Goal: Transaction & Acquisition: Purchase product/service

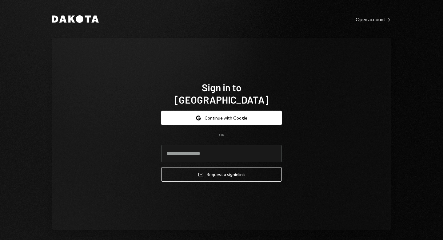
click at [224, 114] on button "Google Continue with Google" at bounding box center [221, 118] width 120 height 14
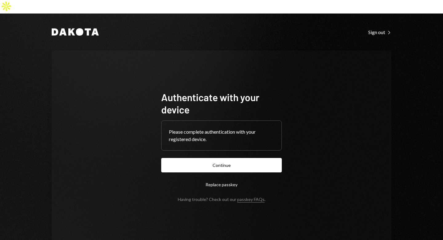
click at [223, 158] on button "Continue" at bounding box center [221, 165] width 120 height 14
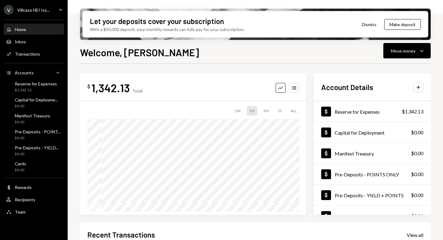
click at [46, 7] on div "V Villcaso HEI Iss..." at bounding box center [27, 10] width 46 height 10
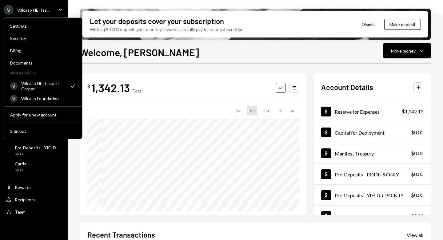
click at [45, 96] on div "Villcaso Foundation" at bounding box center [48, 98] width 55 height 5
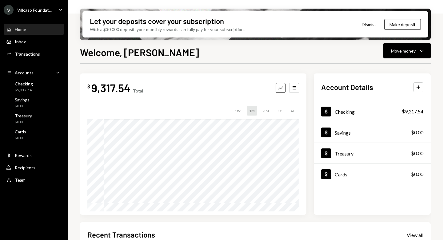
click at [421, 56] on button "Move money Caret Down" at bounding box center [406, 50] width 47 height 15
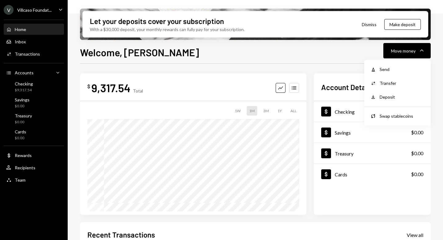
click at [393, 84] on div "Transfer" at bounding box center [401, 83] width 45 height 6
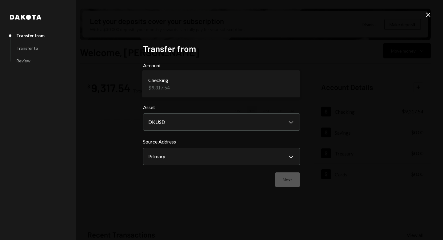
click at [286, 87] on body "V Villcaso Foundat... Caret Down Home Home Inbox Inbox Activities Transactions …" at bounding box center [221, 120] width 443 height 240
click at [282, 160] on body "V Villcaso Foundat... Caret Down Home Home Inbox Inbox Activities Transactions …" at bounding box center [221, 120] width 443 height 240
click at [428, 17] on icon "Close" at bounding box center [427, 14] width 7 height 7
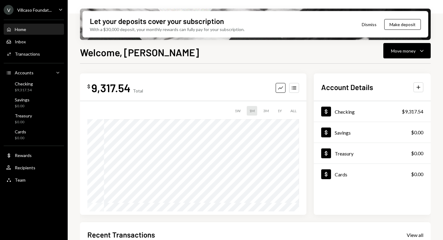
click at [408, 56] on button "Move money Caret Down" at bounding box center [406, 50] width 47 height 15
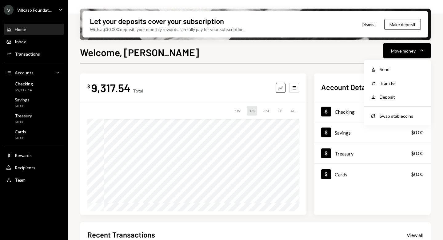
click at [390, 72] on div "Send" at bounding box center [401, 69] width 45 height 6
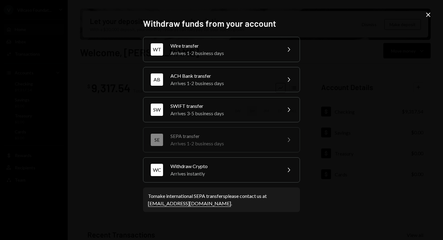
click at [246, 175] on div "Arrives instantly" at bounding box center [223, 173] width 107 height 7
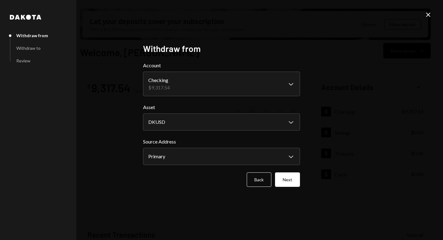
click at [292, 183] on button "Next" at bounding box center [287, 179] width 25 height 14
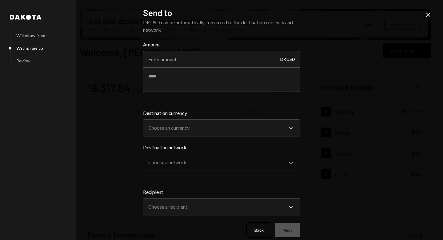
click at [207, 208] on body "V Villcaso Foundat... Caret Down Home Home Inbox Inbox Activities Transactions …" at bounding box center [221, 120] width 443 height 240
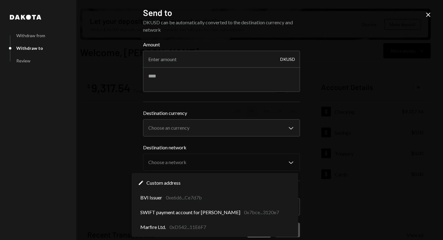
select select "**********"
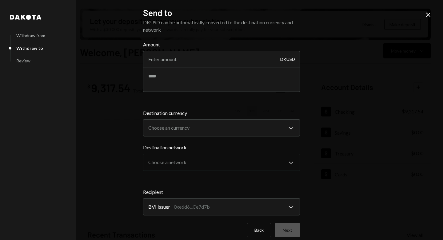
click at [178, 60] on input "Amount" at bounding box center [221, 59] width 157 height 17
click at [150, 60] on input "6325" at bounding box center [221, 59] width 157 height 17
type input "6625"
click at [189, 83] on textarea at bounding box center [221, 79] width 157 height 25
type textarea "*"
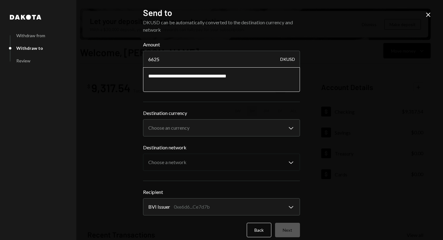
type textarea "**********"
click at [203, 123] on body "V Villcaso Foundat... Caret Down Home Home Inbox Inbox Activities Transactions …" at bounding box center [221, 120] width 443 height 240
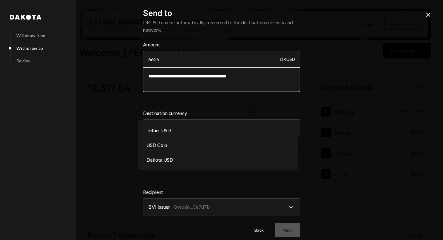
select select "*****"
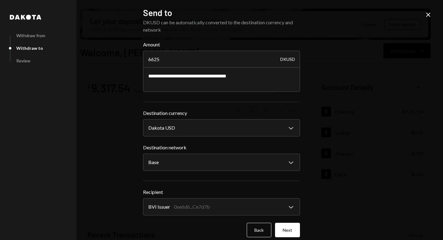
click at [291, 230] on button "Next" at bounding box center [287, 230] width 25 height 14
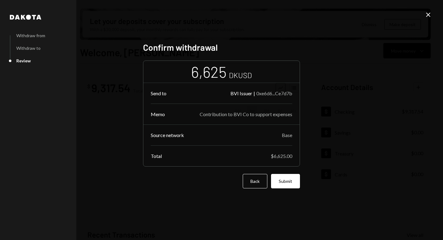
click at [286, 187] on button "Submit" at bounding box center [285, 181] width 29 height 14
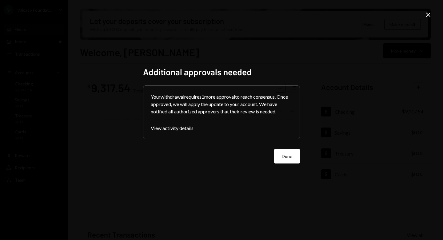
click at [284, 158] on button "Done" at bounding box center [287, 156] width 26 height 14
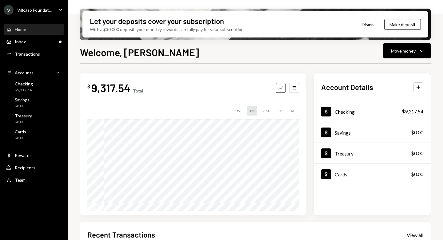
click at [52, 10] on div "V Villcaso Foundat... Caret Down" at bounding box center [34, 10] width 68 height 10
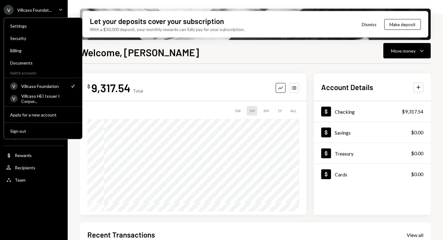
click at [50, 97] on div "Villcaso HEI Issuer I Corpor..." at bounding box center [48, 98] width 55 height 10
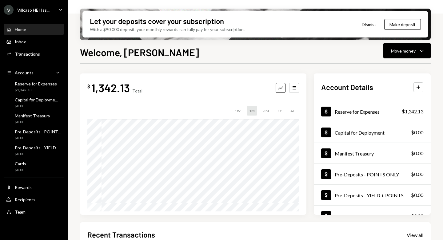
click at [406, 52] on div "Move money" at bounding box center [403, 51] width 25 height 6
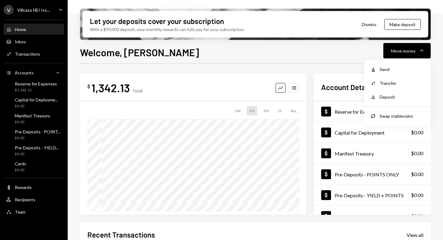
click at [393, 73] on div "Withdraw Send" at bounding box center [396, 69] width 61 height 14
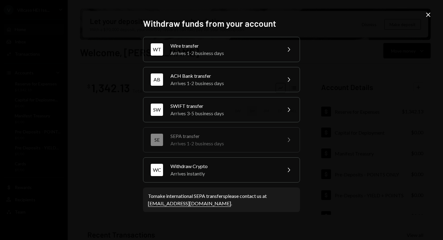
click at [280, 107] on div "[PERSON_NAME] transfer Arrives 3-5 business days Chevron Right" at bounding box center [221, 109] width 157 height 25
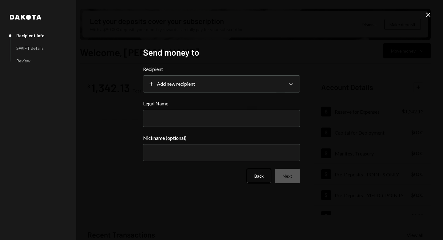
click at [250, 85] on body "V Villcaso HEI Iss... Caret Down Home Home Inbox Inbox Activities Transactions …" at bounding box center [221, 120] width 443 height 240
click at [176, 87] on body "V Villcaso HEI Iss... Caret Down Home Home Inbox Inbox Activities Transactions …" at bounding box center [221, 120] width 443 height 240
click at [132, 132] on div "**********" at bounding box center [221, 120] width 443 height 240
click at [261, 181] on button "Back" at bounding box center [258, 176] width 25 height 14
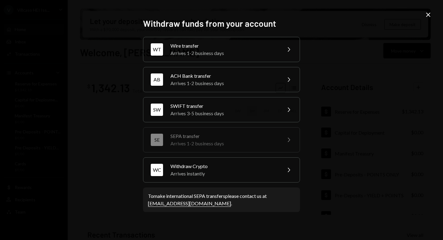
click at [427, 17] on icon "Close" at bounding box center [427, 14] width 7 height 7
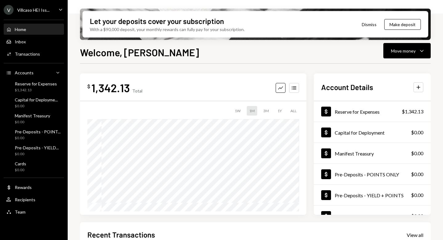
click at [26, 198] on div "Recipients" at bounding box center [25, 199] width 21 height 5
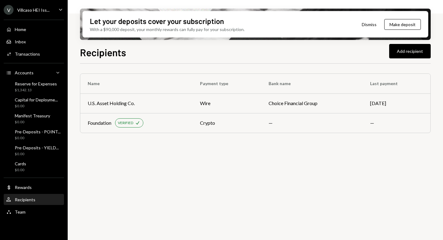
click at [405, 50] on button "Add recipient" at bounding box center [409, 51] width 41 height 14
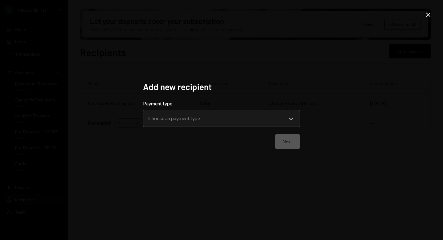
click at [203, 124] on body "**********" at bounding box center [221, 120] width 443 height 240
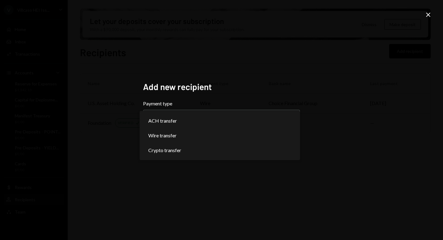
click at [178, 175] on div "**********" at bounding box center [221, 120] width 443 height 240
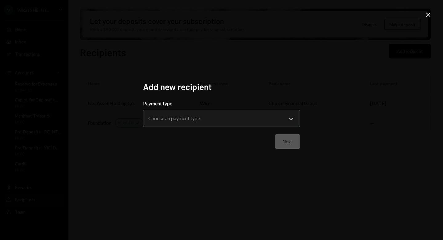
click at [425, 9] on div "**********" at bounding box center [221, 120] width 443 height 240
click at [428, 15] on icon "Close" at bounding box center [427, 14] width 7 height 7
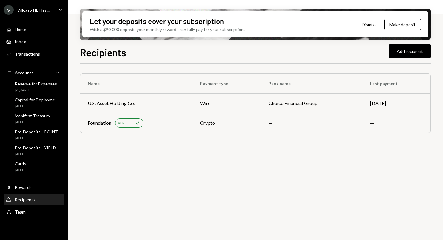
click at [32, 89] on div "$1,342.13" at bounding box center [36, 90] width 42 height 5
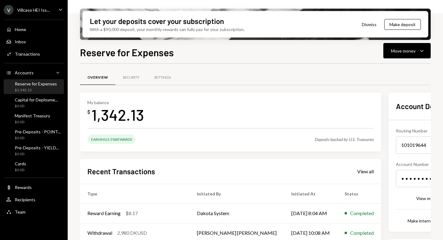
click at [396, 46] on button "Move money Caret Down" at bounding box center [406, 50] width 47 height 15
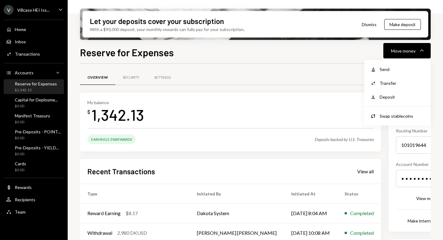
click at [382, 70] on div "Send" at bounding box center [401, 69] width 45 height 6
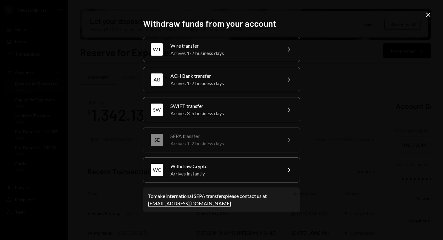
click at [241, 105] on div "SWIFT transfer" at bounding box center [223, 105] width 107 height 7
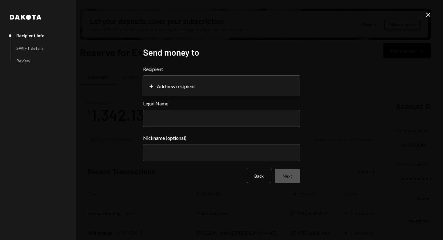
click at [183, 86] on body "V Villcaso HEI Iss... Caret Down Home Home Inbox Inbox Activities Transactions …" at bounding box center [221, 120] width 443 height 240
click at [172, 87] on body "V Villcaso HEI Iss... Caret Down Home Home Inbox Inbox Activities Transactions …" at bounding box center [221, 120] width 443 height 240
click at [113, 102] on div "**********" at bounding box center [221, 120] width 443 height 240
